Goal: Task Accomplishment & Management: Use online tool/utility

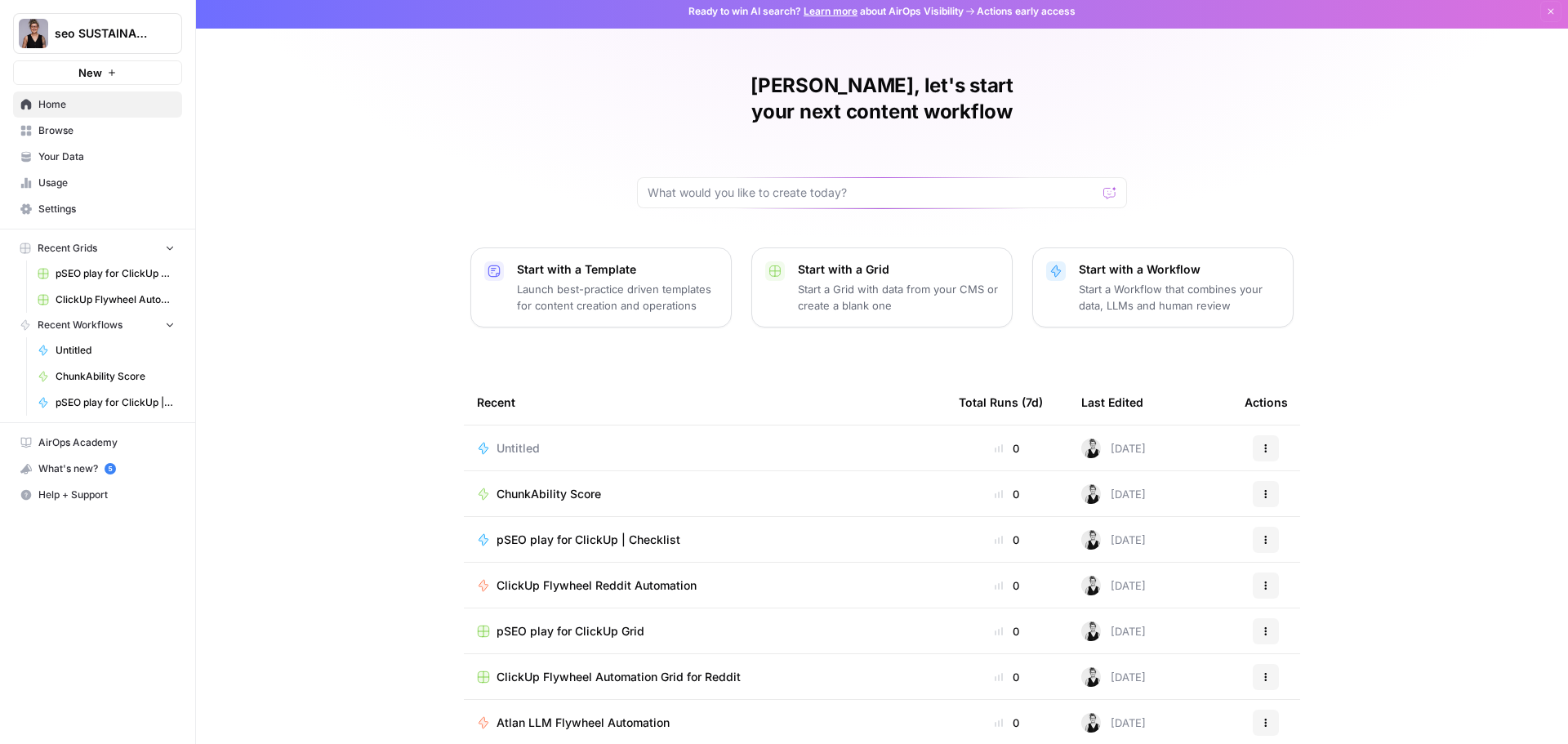
scroll to position [7, 0]
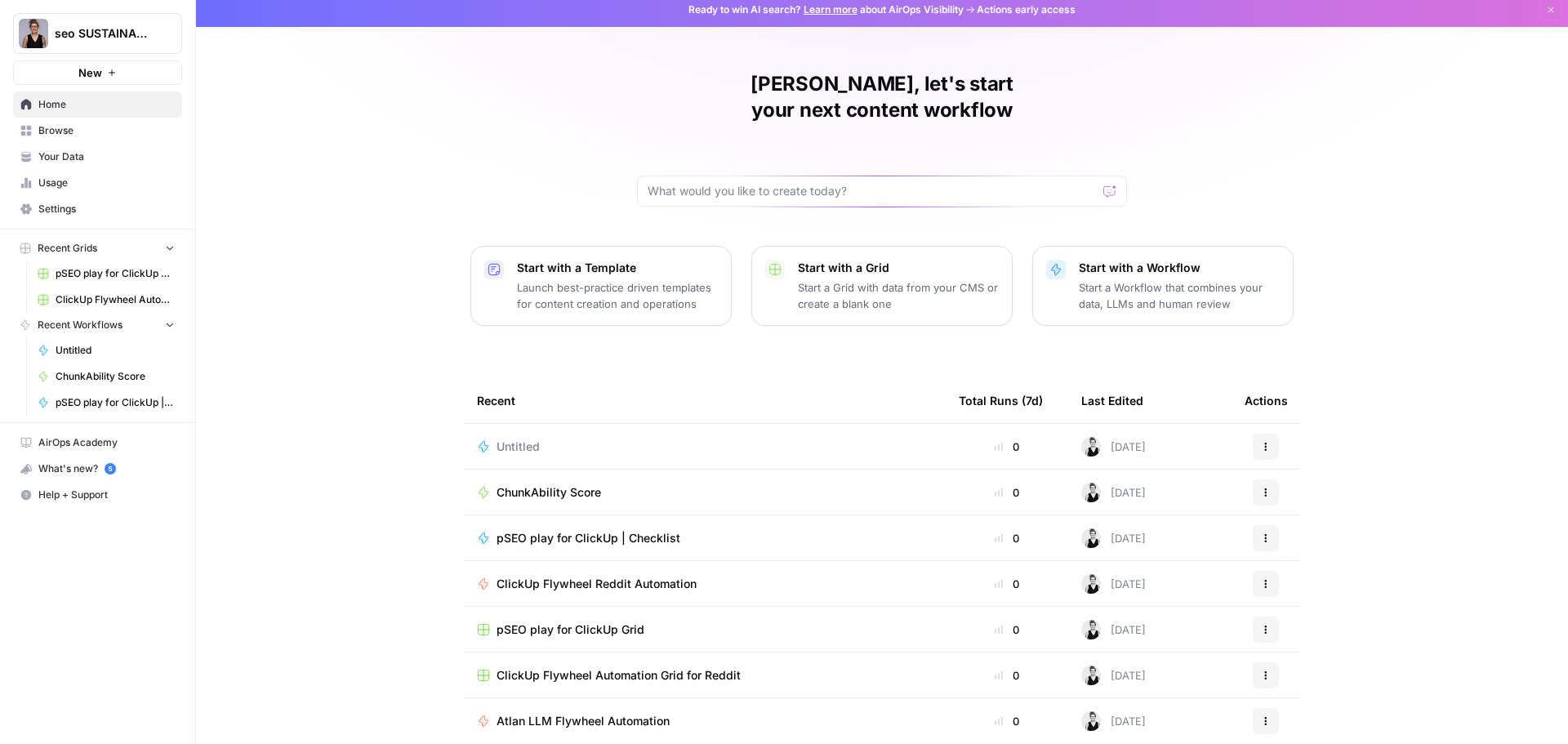
click at [57, 129] on span "Browse" at bounding box center [106, 131] width 136 height 15
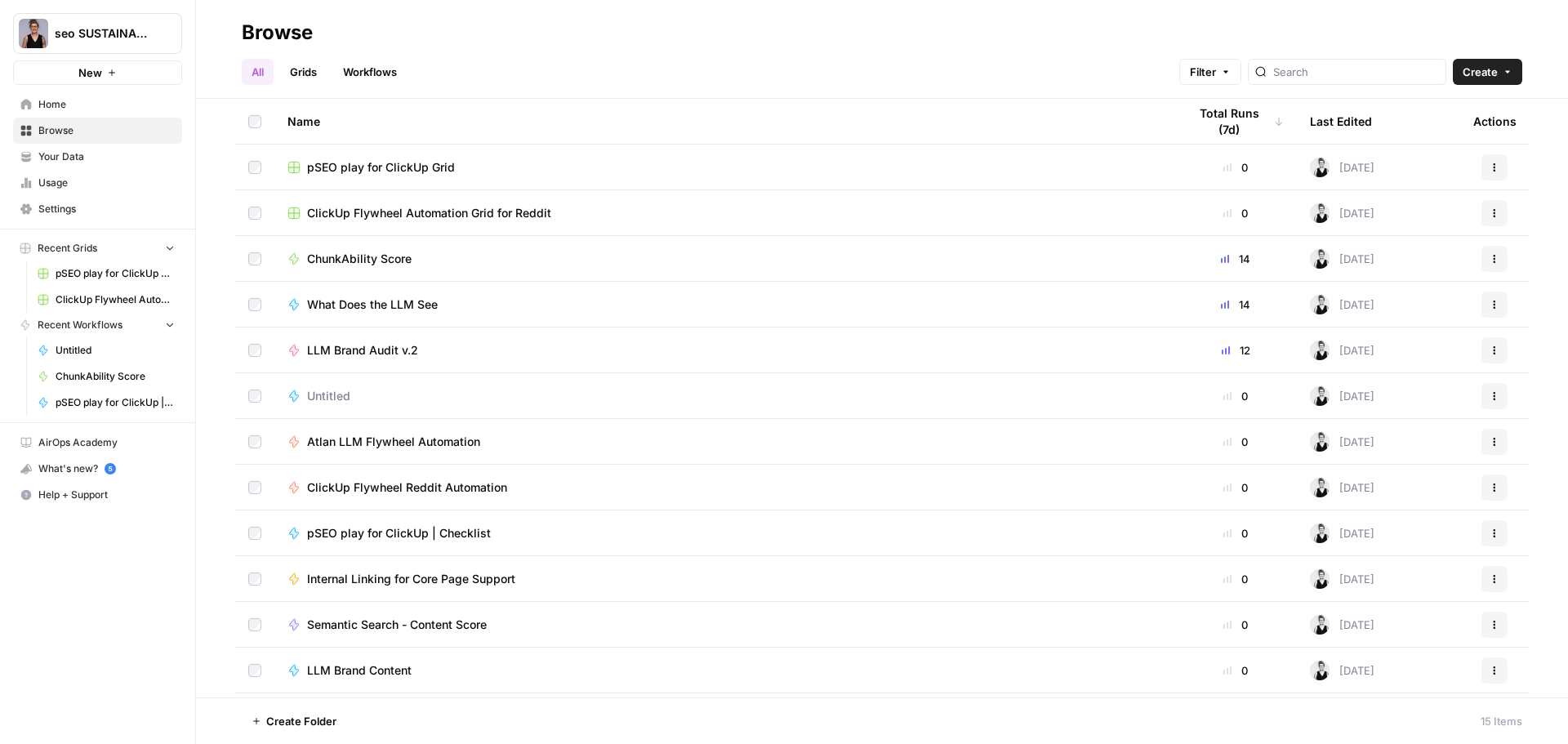
click at [1262, 127] on div "Total Runs (7d)" at bounding box center [1235, 121] width 96 height 45
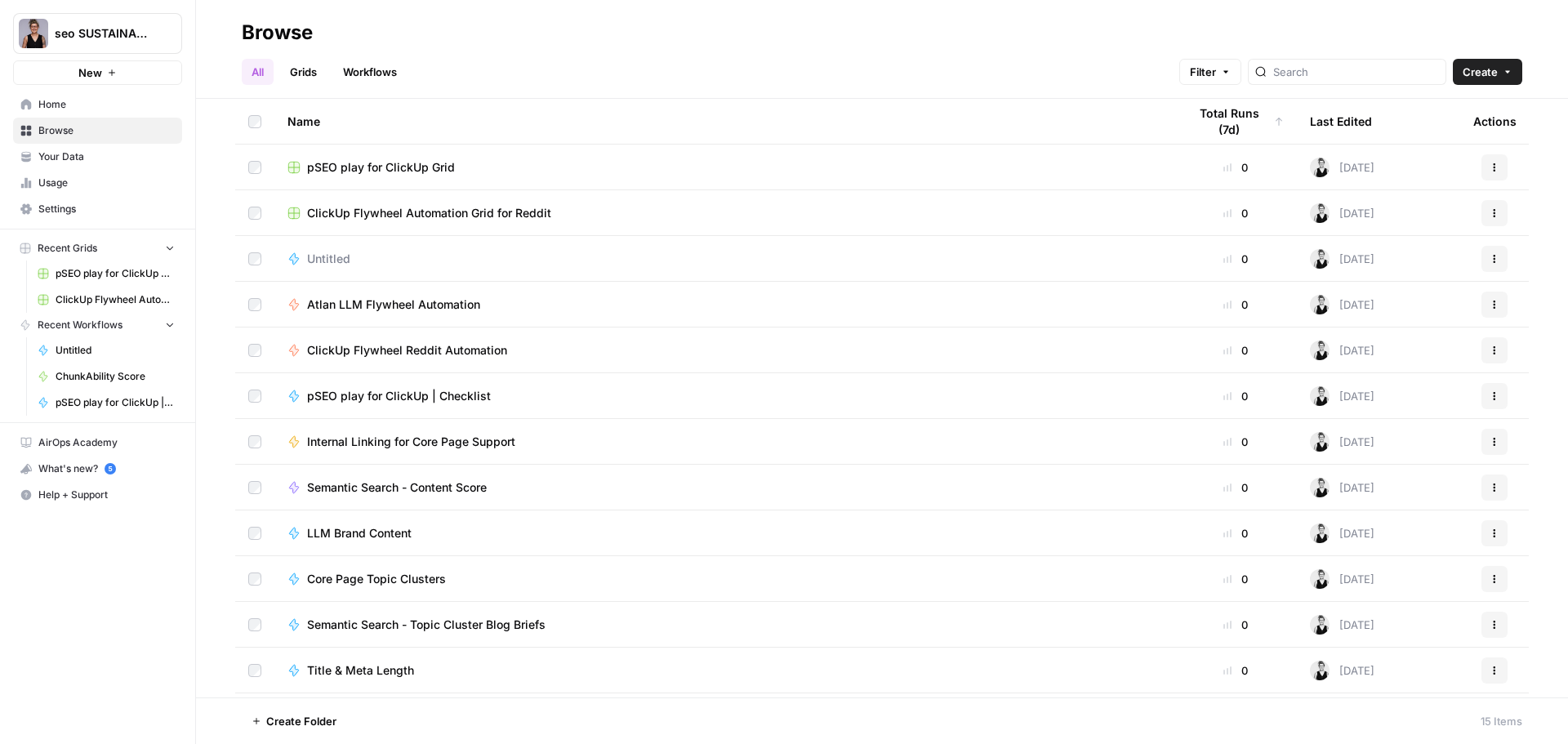
click at [1260, 127] on div "Total Runs (7d)" at bounding box center [1235, 121] width 96 height 45
click at [1237, 124] on div "Total Runs (7d)" at bounding box center [1229, 121] width 84 height 45
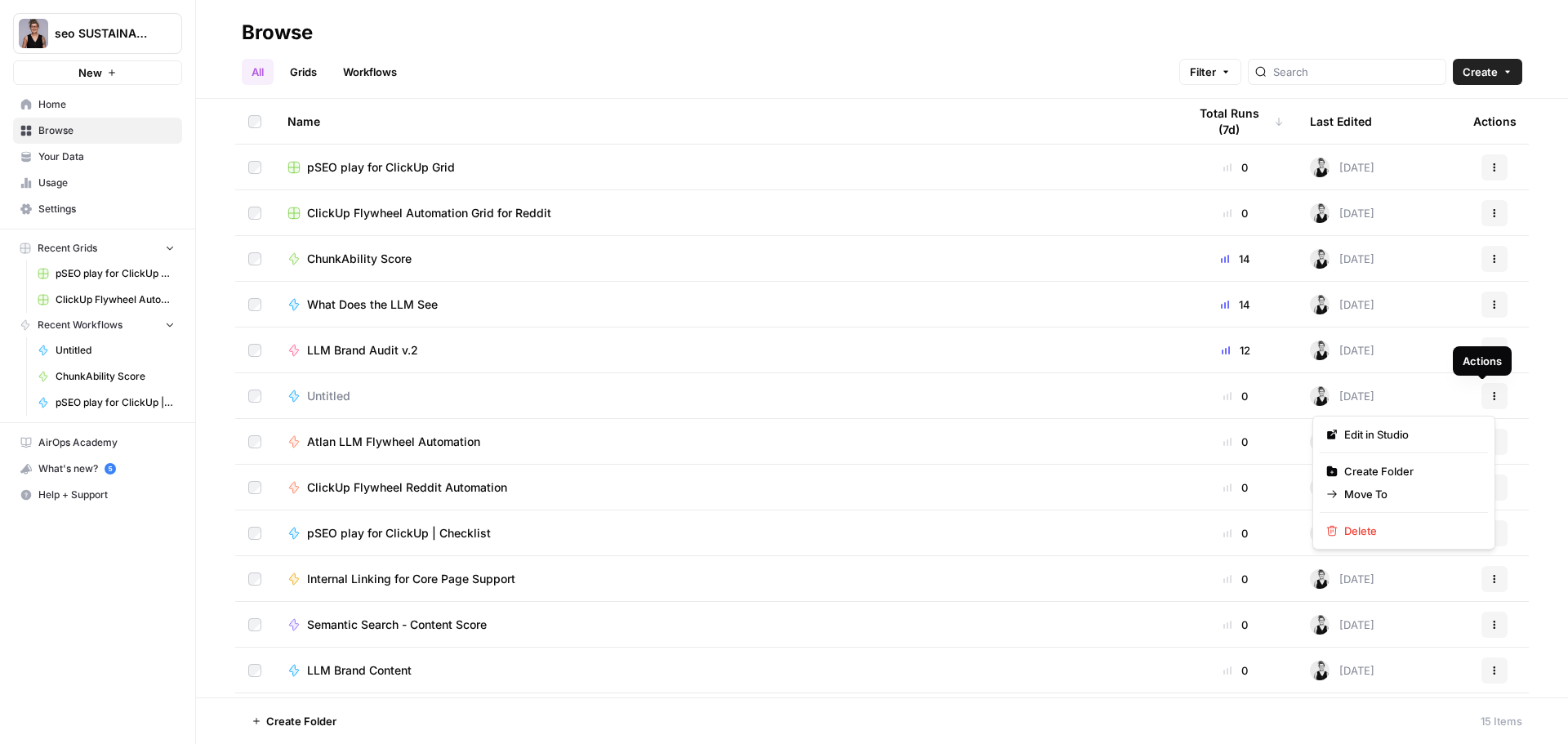
click at [1489, 403] on button "Actions" at bounding box center [1495, 396] width 27 height 27
click at [1387, 528] on span "Delete" at bounding box center [1410, 531] width 131 height 17
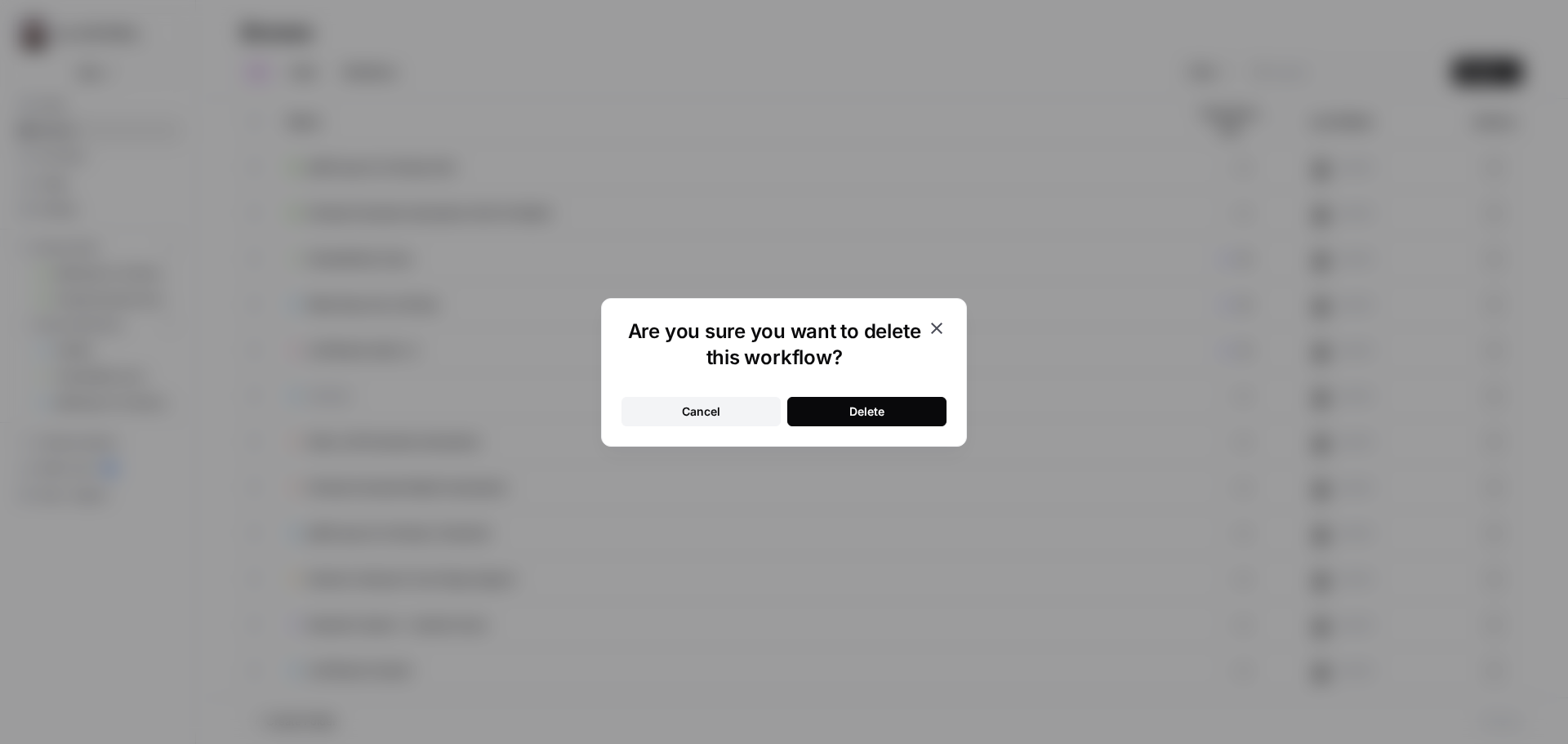
click at [867, 412] on div "Delete" at bounding box center [867, 412] width 35 height 17
